Goal: Book appointment/travel/reservation

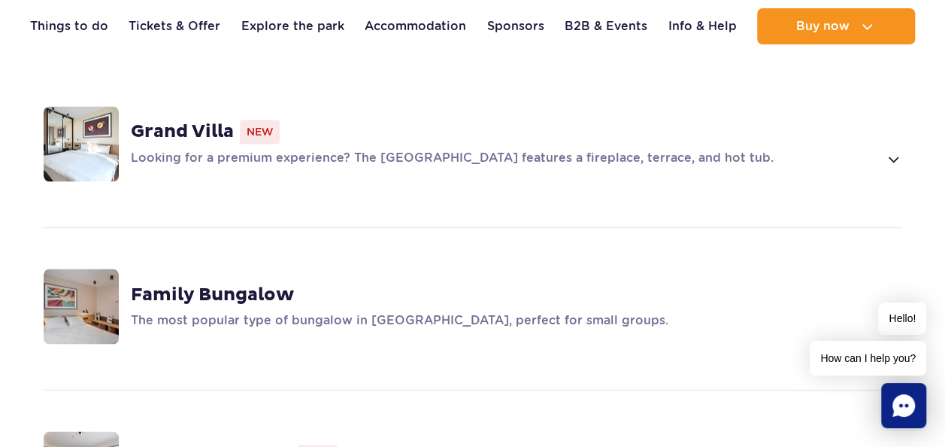
scroll to position [1128, 0]
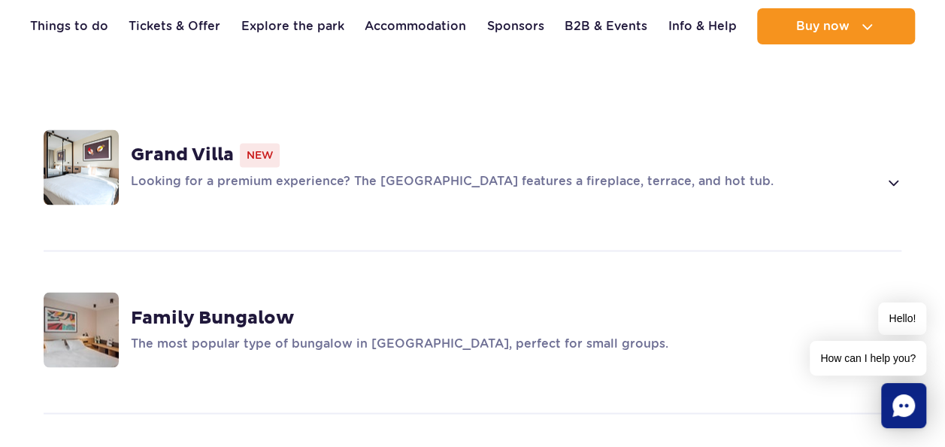
click at [225, 306] on strong "Family Bungalow" at bounding box center [212, 317] width 163 height 23
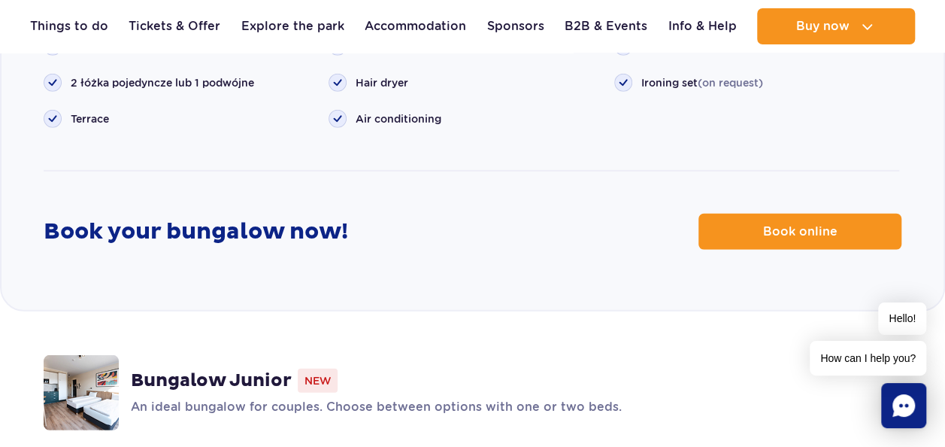
scroll to position [2051, 0]
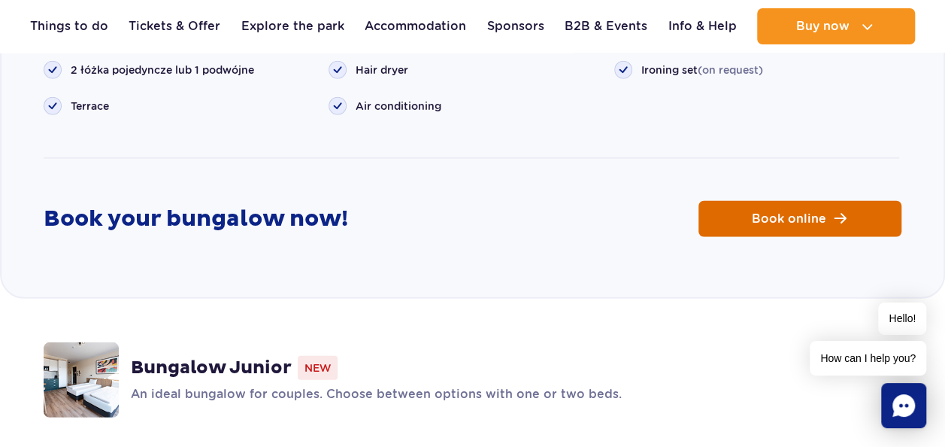
click at [771, 213] on span "Book online" at bounding box center [789, 219] width 74 height 12
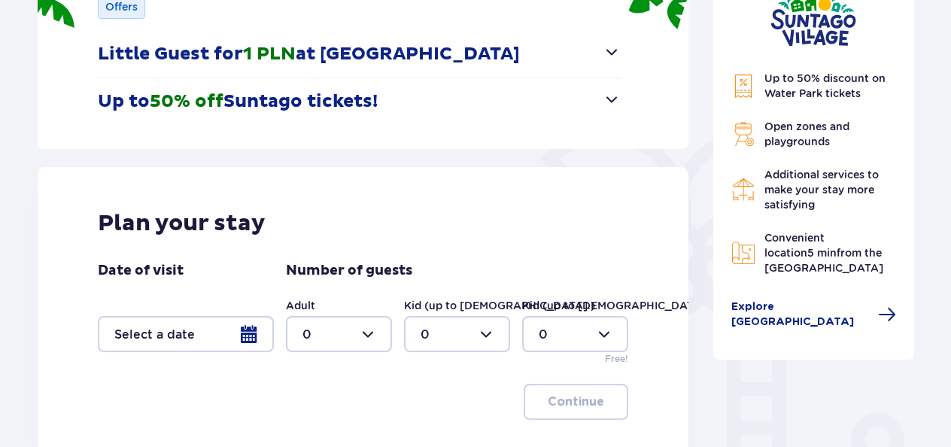
scroll to position [301, 0]
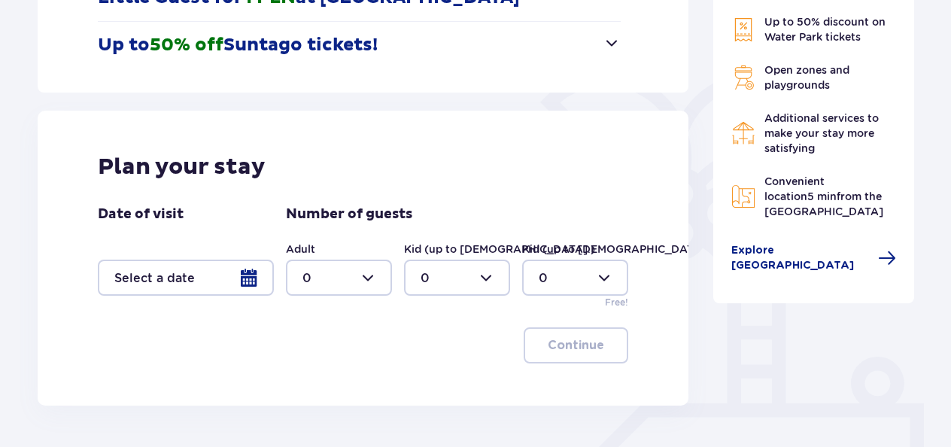
click at [245, 279] on div at bounding box center [186, 277] width 176 height 36
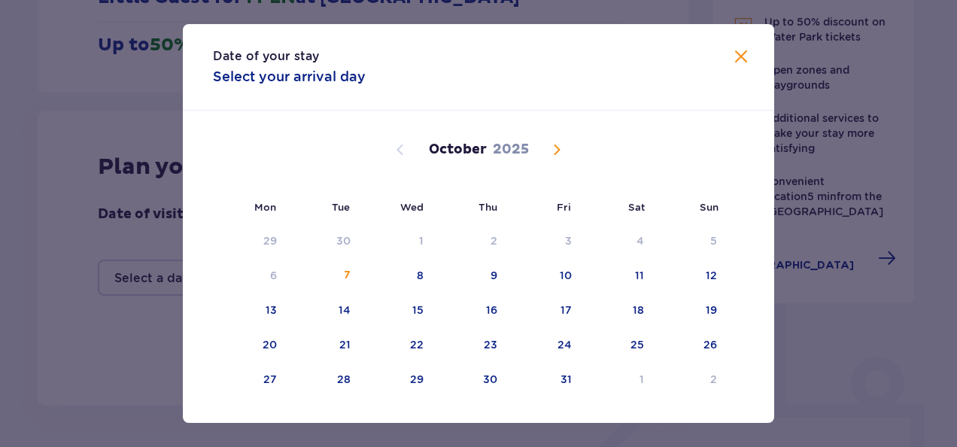
click at [557, 152] on span "Next month" at bounding box center [557, 150] width 18 height 18
click at [555, 149] on span "Next month" at bounding box center [557, 150] width 18 height 18
click at [491, 308] on div "15" at bounding box center [489, 309] width 11 height 15
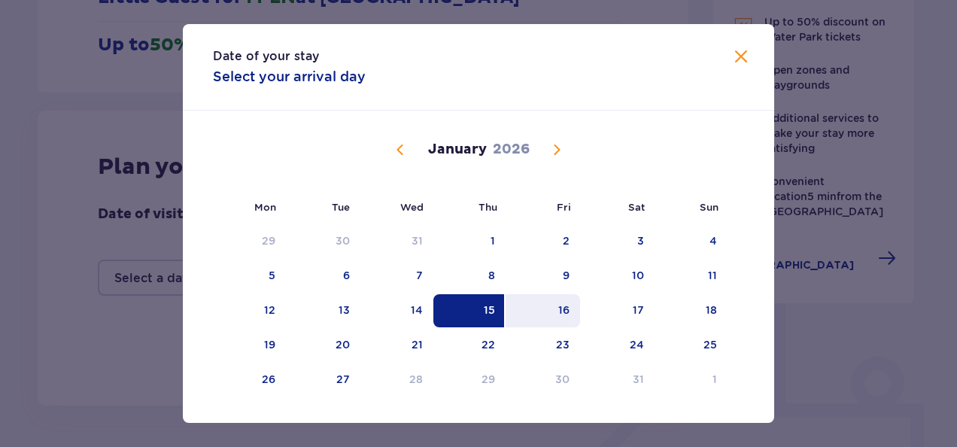
click at [567, 307] on div "16" at bounding box center [563, 309] width 11 height 15
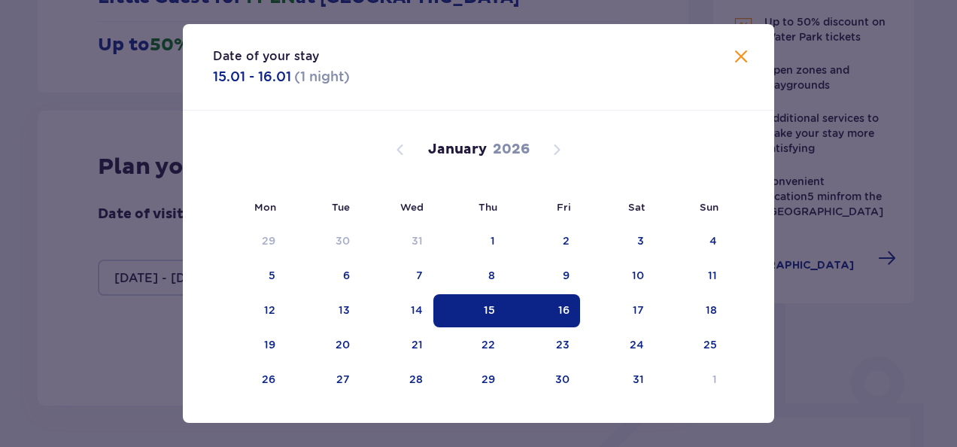
type input "[DATE] - [DATE]"
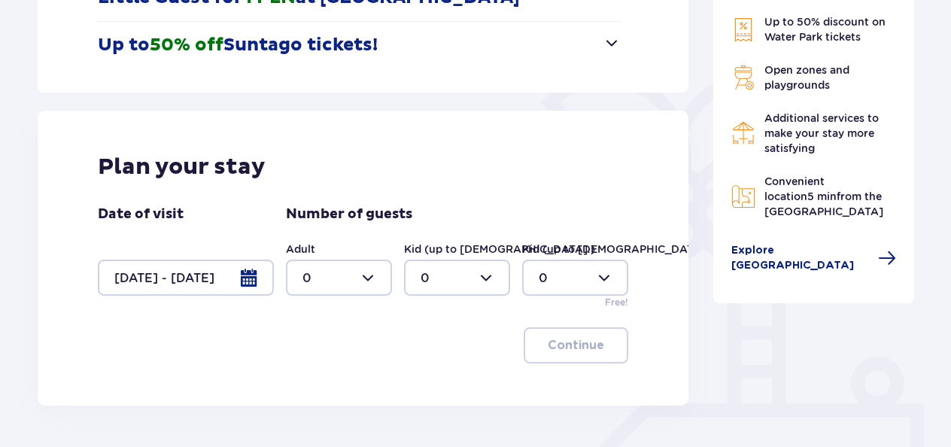
click at [373, 274] on div at bounding box center [339, 277] width 106 height 36
click at [318, 157] on div "1" at bounding box center [338, 161] width 73 height 17
type input "1"
click at [561, 341] on p "Continue" at bounding box center [576, 345] width 56 height 17
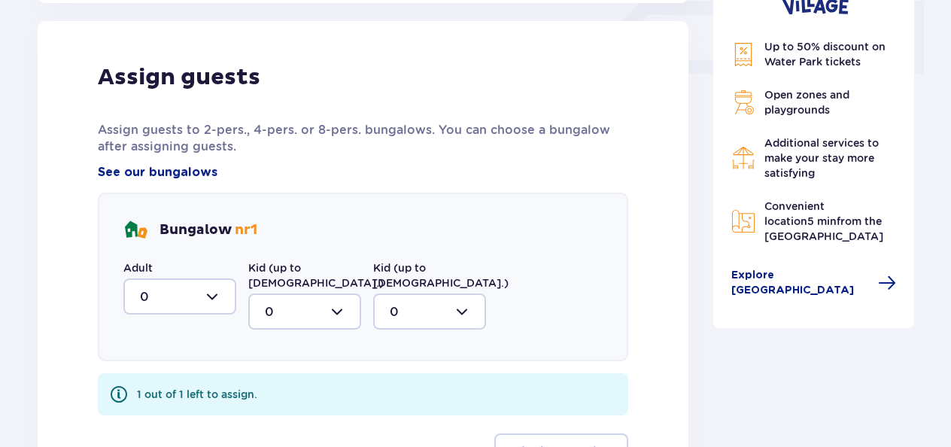
scroll to position [706, 0]
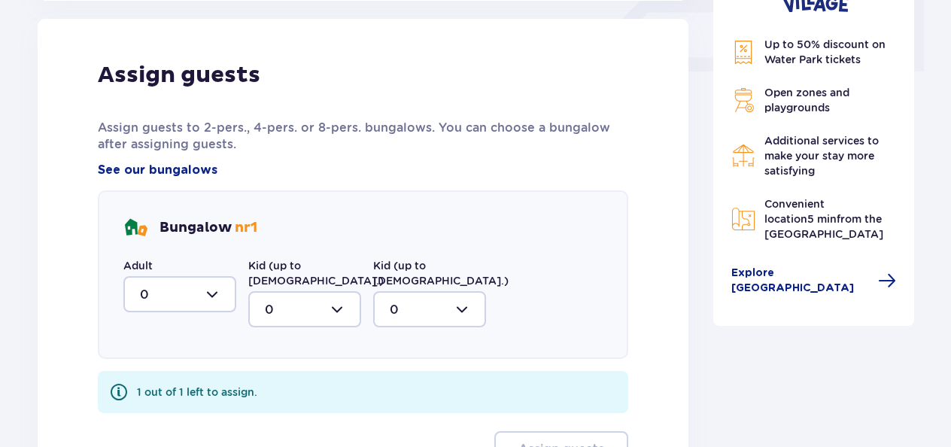
click at [213, 293] on div at bounding box center [179, 294] width 113 height 36
click at [145, 376] on div "1" at bounding box center [180, 371] width 80 height 17
type input "1"
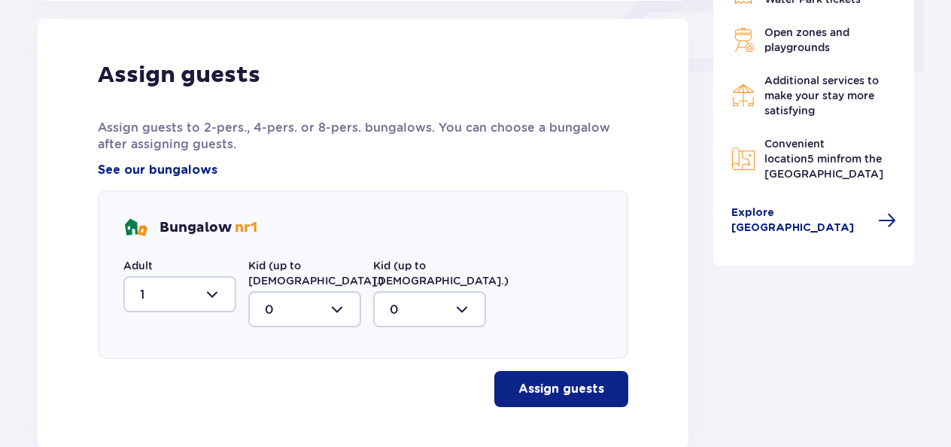
click at [569, 381] on p "Assign guests" at bounding box center [561, 389] width 86 height 17
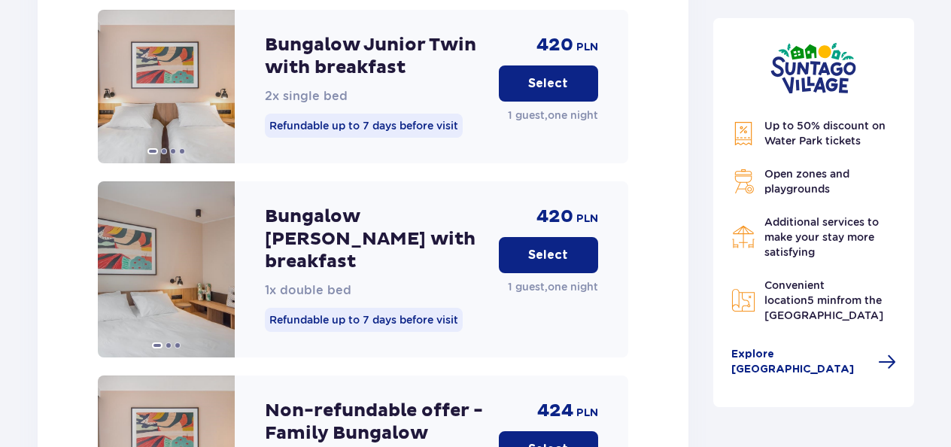
scroll to position [2568, 0]
